Goal: Information Seeking & Learning: Learn about a topic

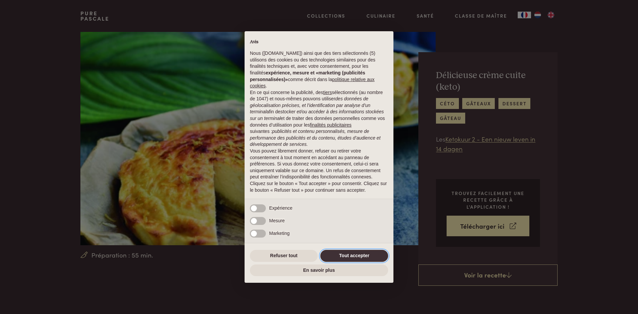
click at [354, 258] on button "Tout accepter" at bounding box center [354, 256] width 68 height 12
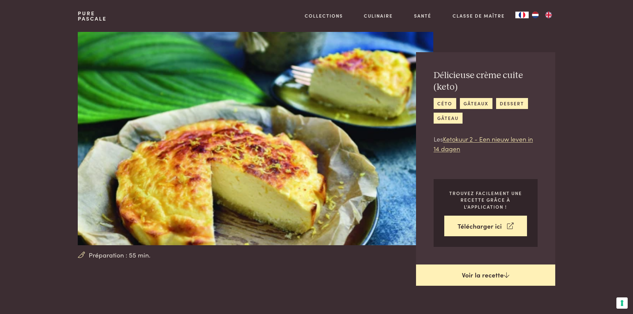
click at [477, 279] on link "Voir la recette" at bounding box center [485, 275] width 139 height 21
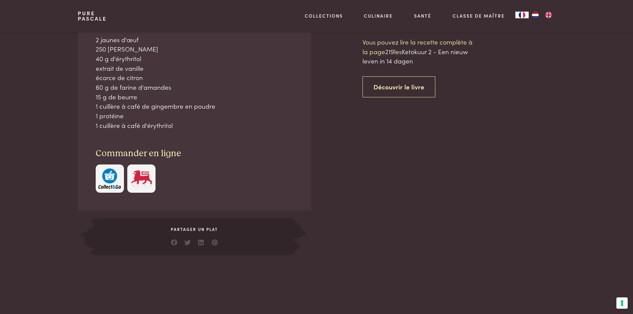
scroll to position [321, 0]
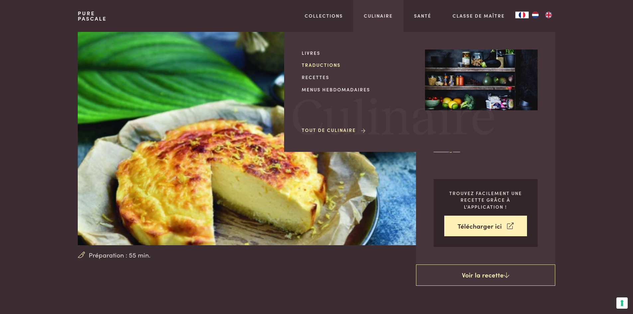
click at [324, 65] on link "Traductions" at bounding box center [358, 65] width 113 height 7
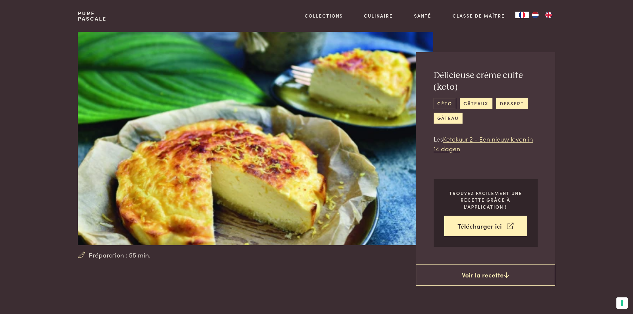
click at [439, 105] on link "céto" at bounding box center [445, 103] width 23 height 11
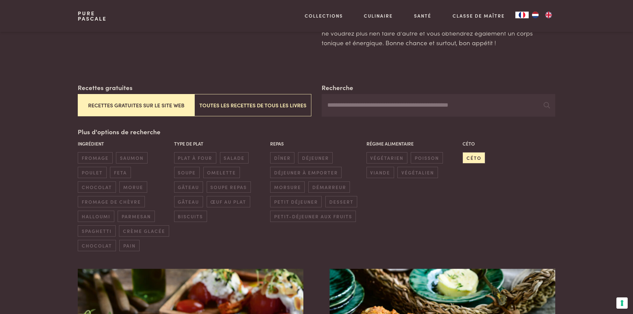
scroll to position [100, 0]
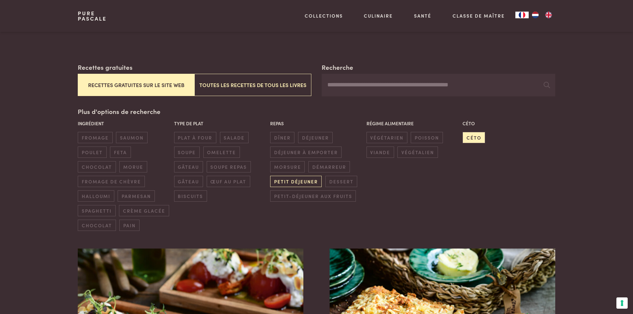
click at [288, 181] on span "petit déjeuner" at bounding box center [296, 181] width 52 height 11
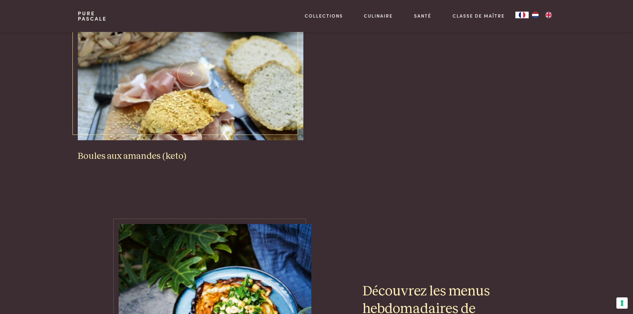
scroll to position [894, 0]
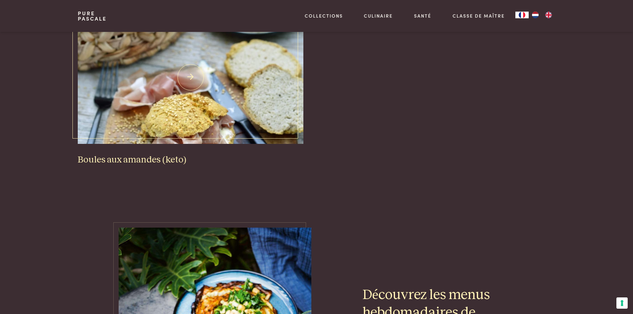
click at [206, 123] on img at bounding box center [190, 77] width 225 height 133
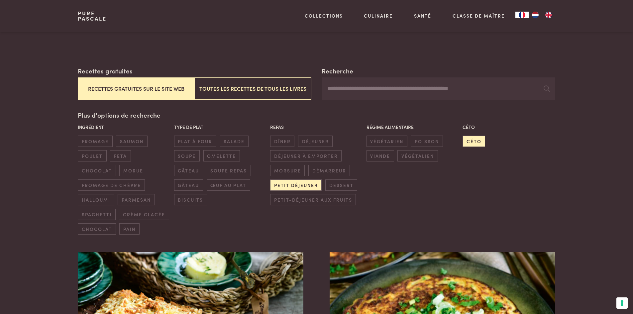
scroll to position [96, 0]
click at [314, 143] on span "déjeuner" at bounding box center [315, 141] width 35 height 11
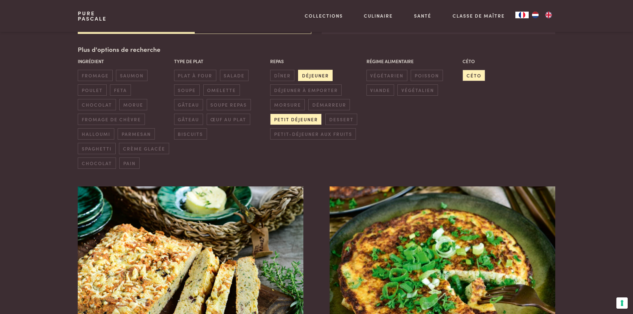
scroll to position [162, 0]
click at [308, 123] on span "petit déjeuner" at bounding box center [296, 118] width 52 height 11
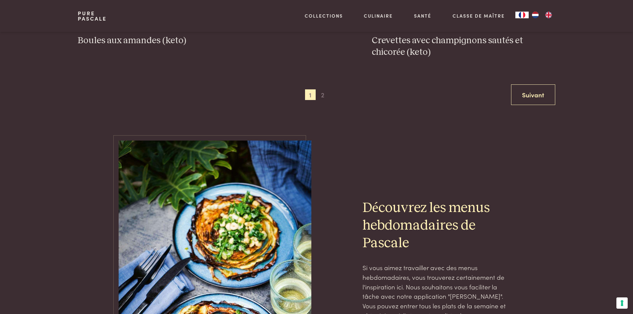
scroll to position [1293, 0]
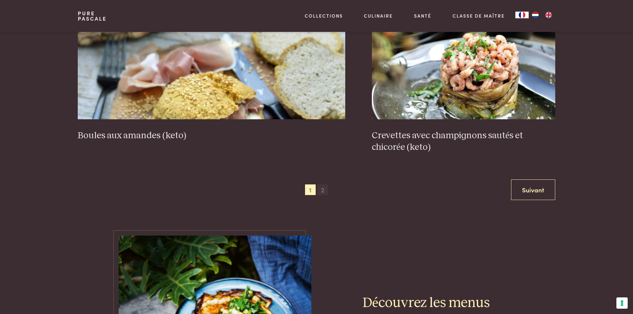
click at [323, 189] on span "2" at bounding box center [322, 190] width 11 height 11
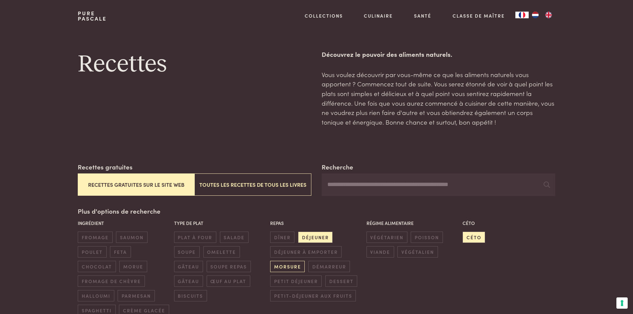
click at [291, 266] on span "morsure" at bounding box center [287, 266] width 35 height 11
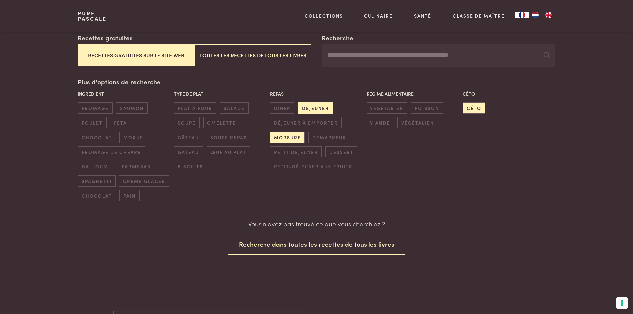
click at [315, 107] on span "déjeuner" at bounding box center [315, 107] width 35 height 11
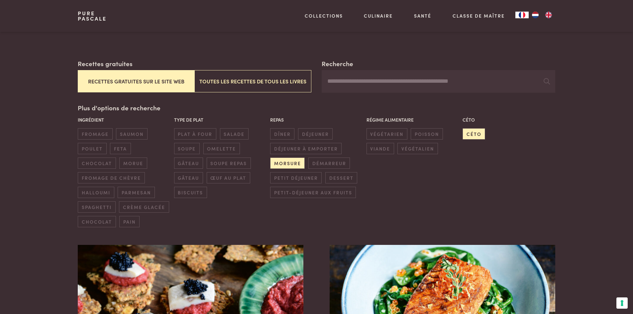
scroll to position [62, 0]
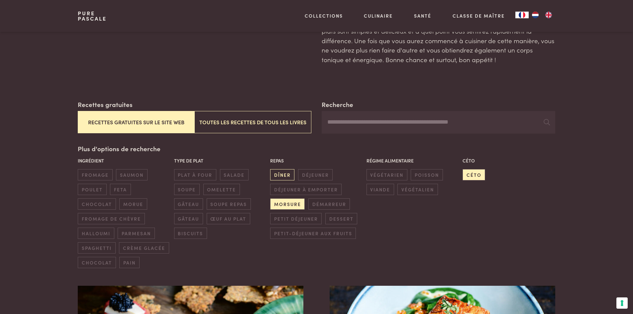
click at [286, 173] on span "dîner" at bounding box center [282, 174] width 24 height 11
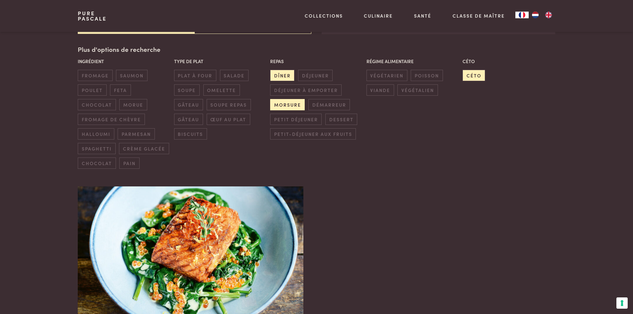
scroll to position [162, 0]
click at [292, 105] on span "morsure" at bounding box center [287, 104] width 35 height 11
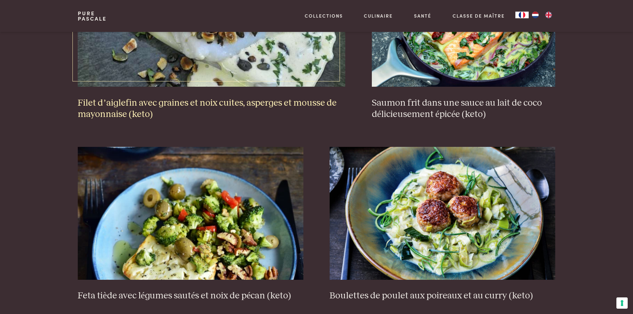
scroll to position [794, 0]
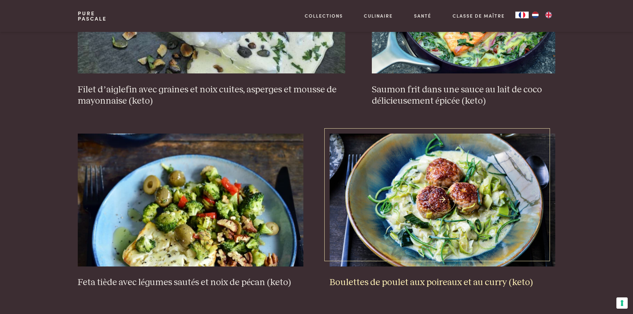
click at [447, 197] on img at bounding box center [442, 200] width 225 height 133
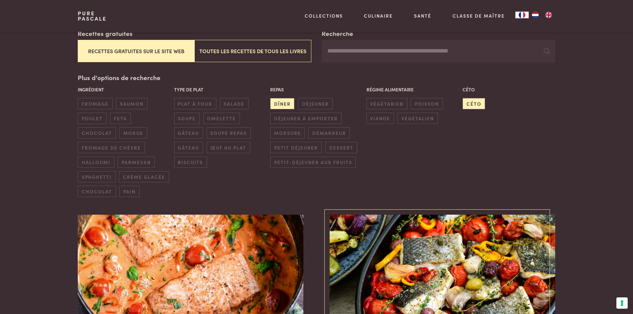
scroll to position [133, 0]
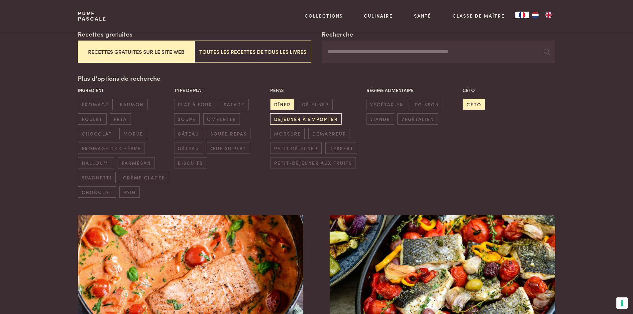
click at [319, 118] on span "déjeuner à emporter" at bounding box center [305, 118] width 71 height 11
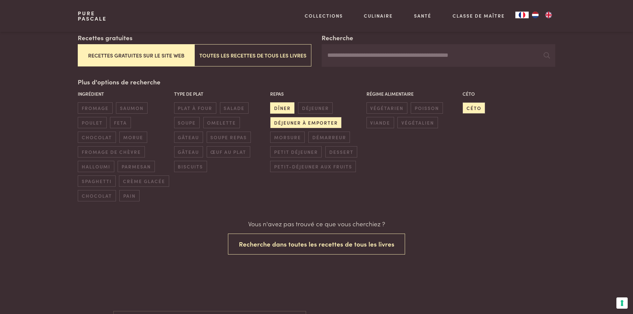
click at [283, 105] on span "dîner" at bounding box center [282, 107] width 24 height 11
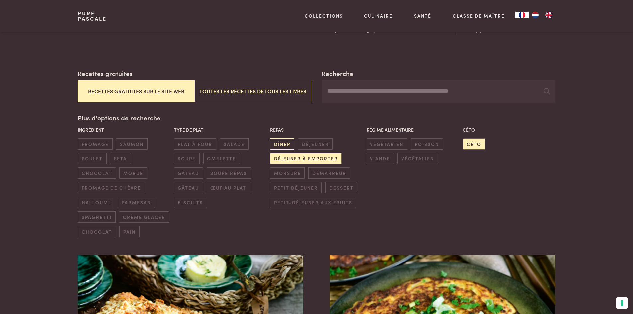
scroll to position [100, 0]
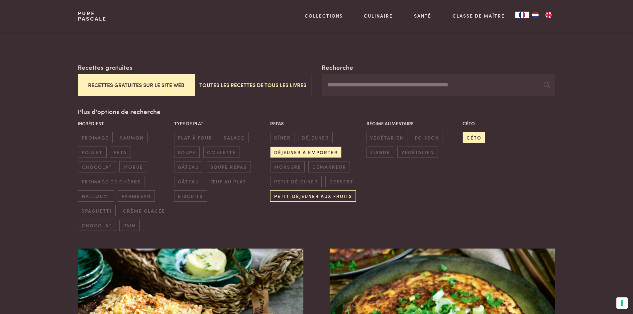
click at [313, 196] on span "petit-déjeuner aux fruits" at bounding box center [313, 195] width 86 height 11
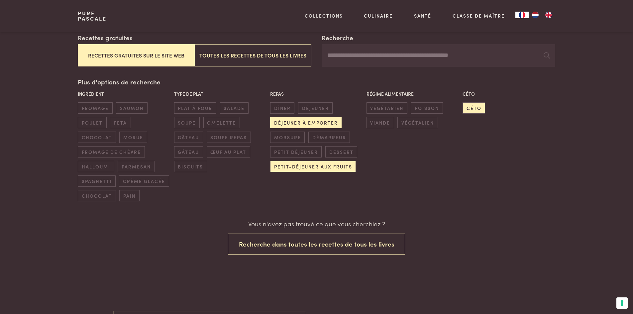
click at [304, 122] on span "déjeuner à emporter" at bounding box center [305, 122] width 71 height 11
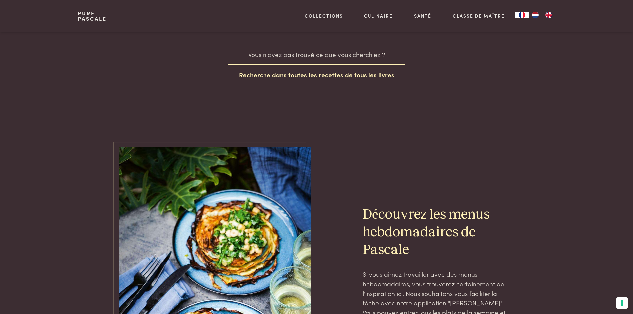
scroll to position [197, 0]
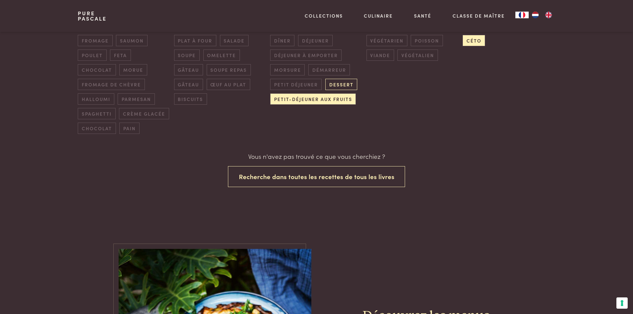
click at [341, 85] on span "dessert" at bounding box center [341, 84] width 32 height 11
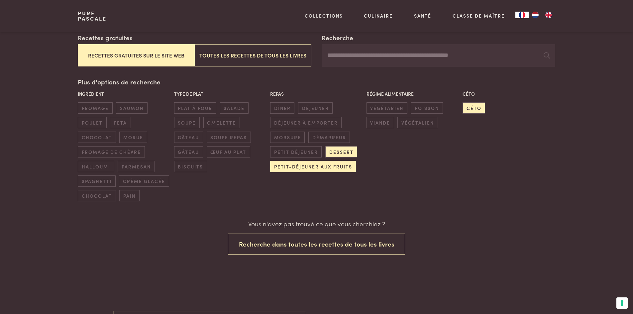
click at [329, 166] on span "petit-déjeuner aux fruits" at bounding box center [313, 166] width 86 height 11
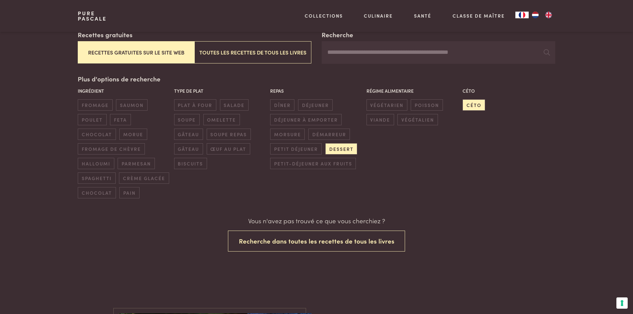
scroll to position [96, 0]
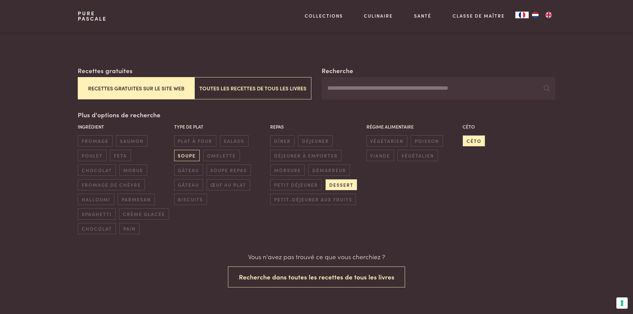
click at [188, 158] on span "soupe" at bounding box center [187, 155] width 26 height 11
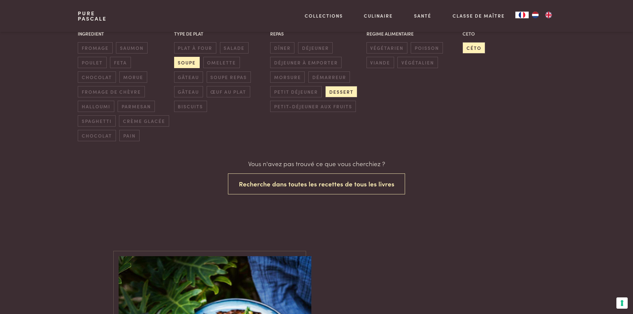
scroll to position [96, 0]
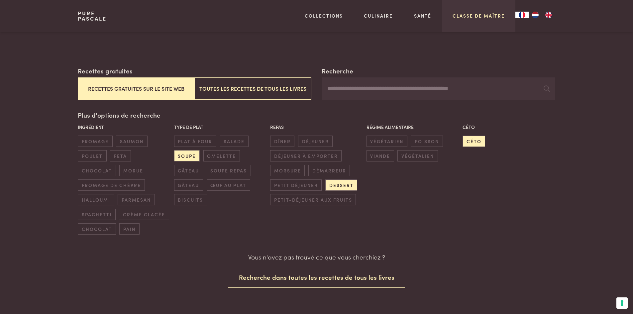
click at [468, 14] on link "Classe de maître" at bounding box center [479, 15] width 52 height 7
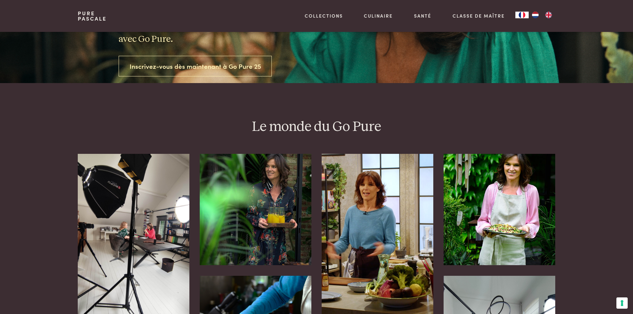
scroll to position [133, 0]
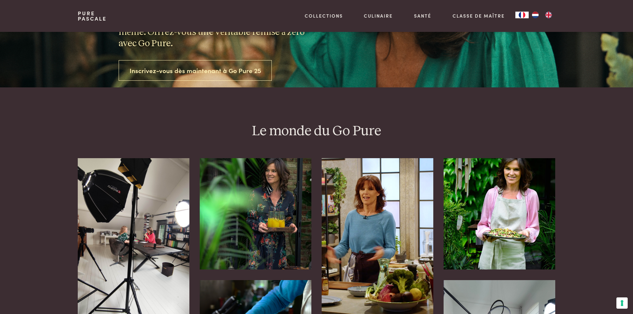
click at [211, 70] on link "Inscrivez-vous dès maintenant à Go Pure 25" at bounding box center [196, 70] width 154 height 21
